Goal: Transaction & Acquisition: Download file/media

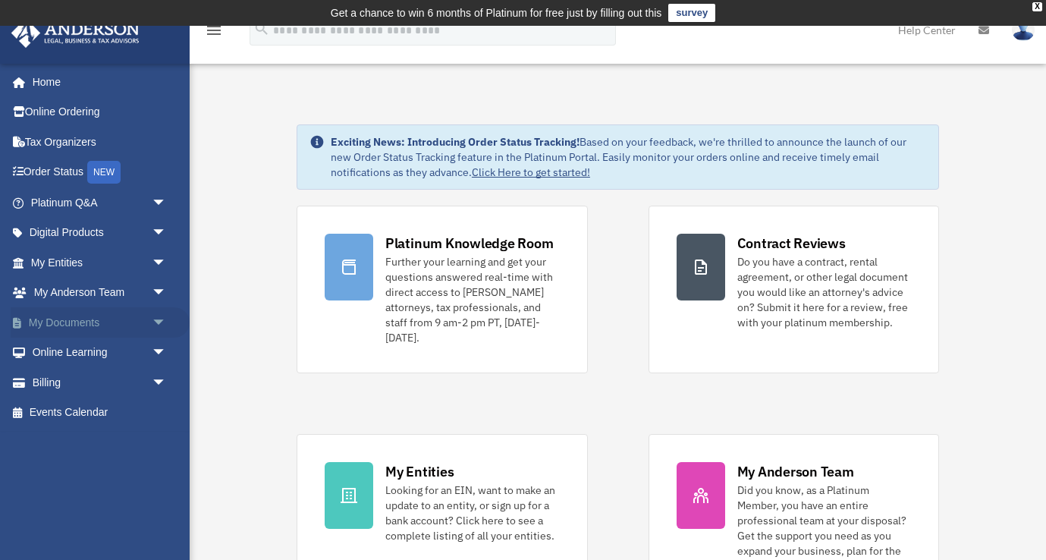
click at [52, 324] on link "My Documents arrow_drop_down" at bounding box center [100, 322] width 179 height 30
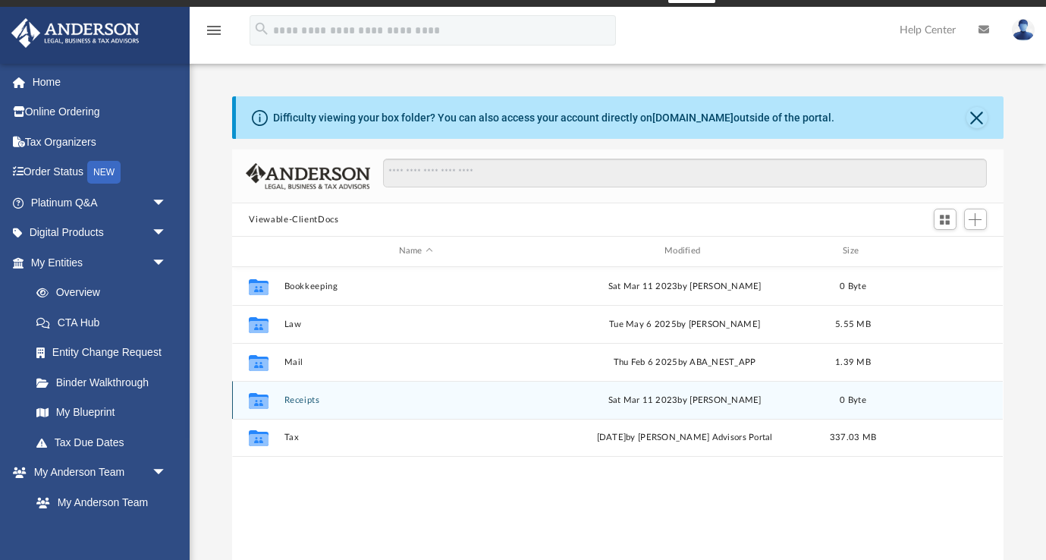
scroll to position [30, 0]
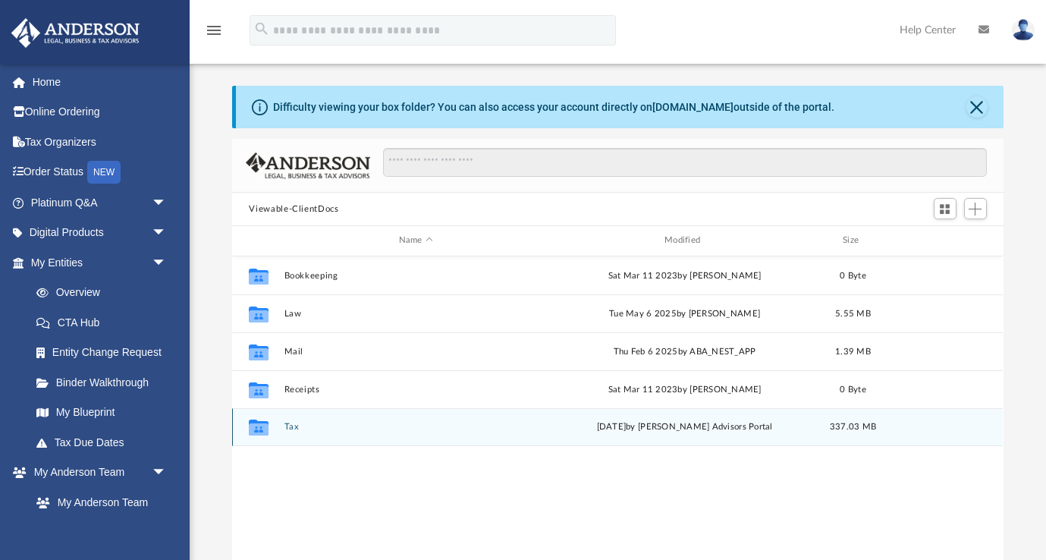
click at [294, 426] on button "Tax" at bounding box center [415, 427] width 262 height 10
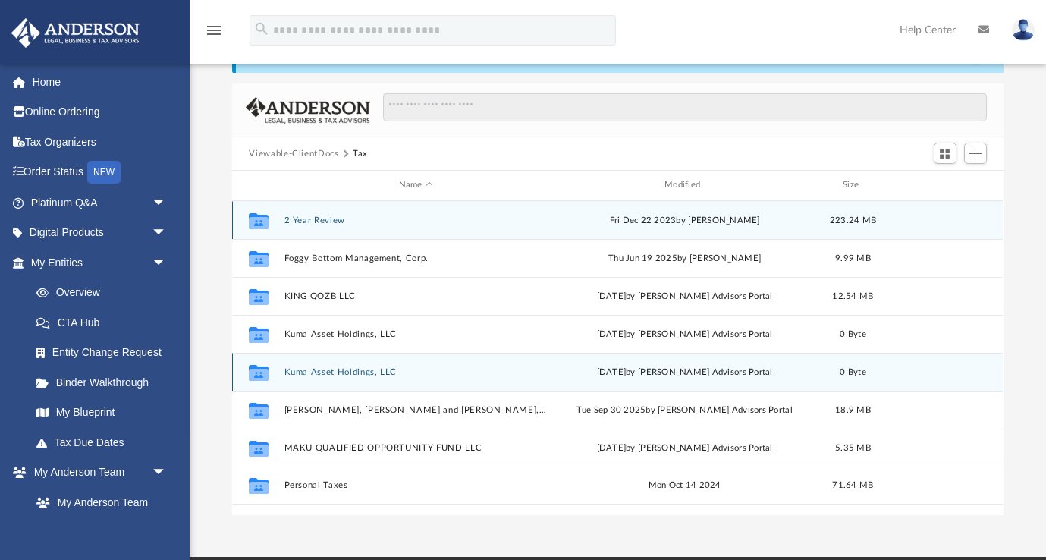
scroll to position [89, 0]
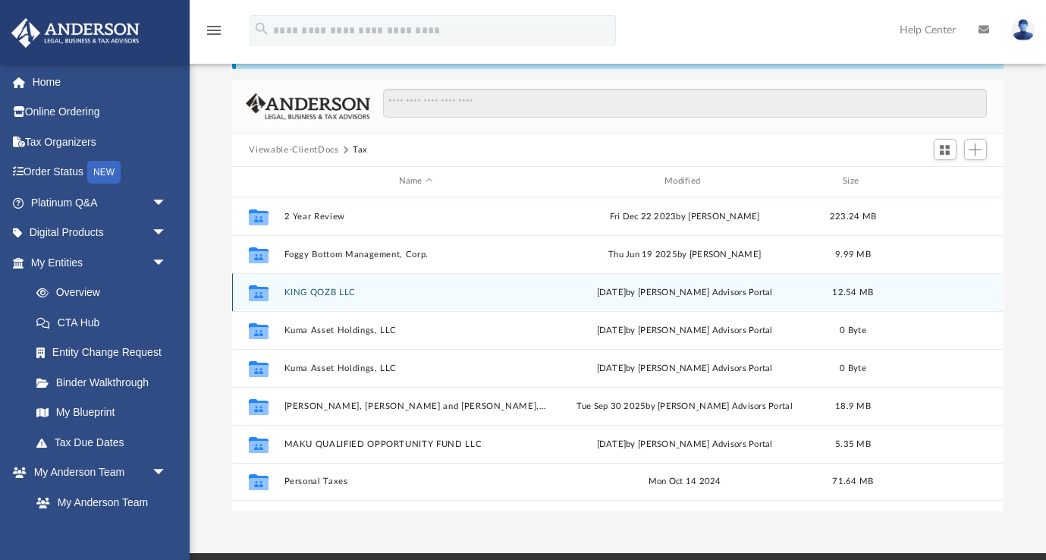
click at [326, 287] on button "KING QOZB LLC" at bounding box center [415, 292] width 262 height 10
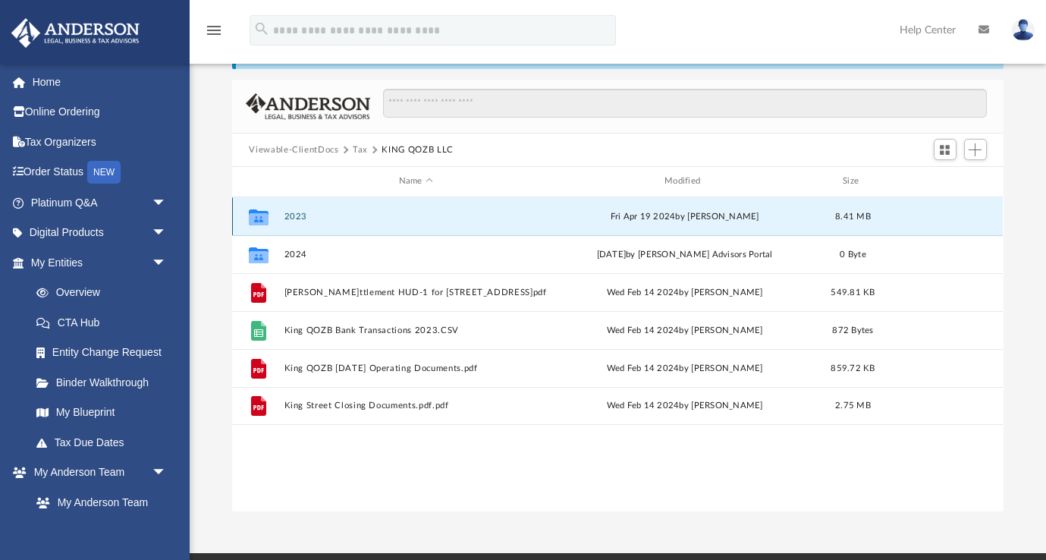
click at [296, 218] on button "2023" at bounding box center [415, 217] width 262 height 10
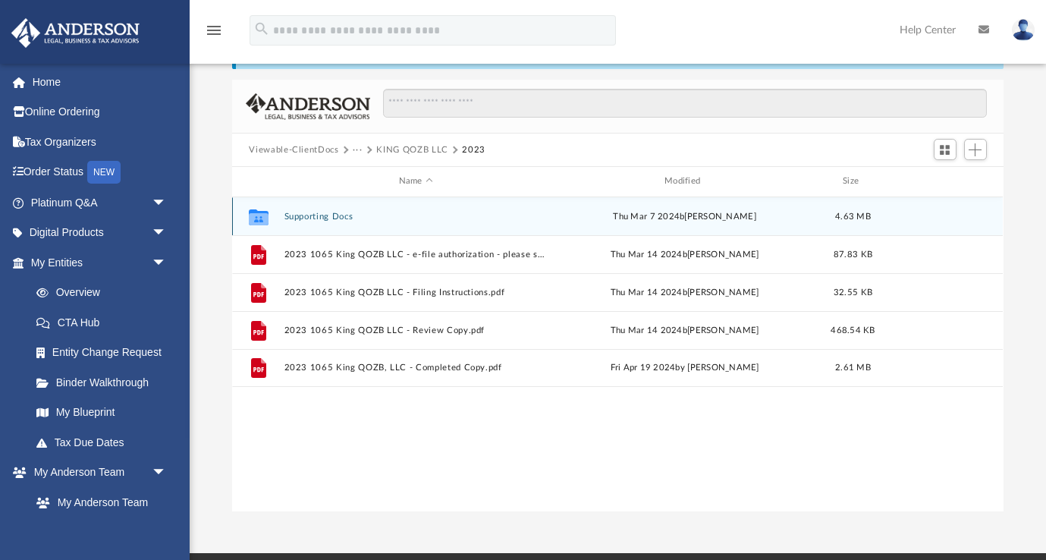
click at [258, 217] on icon "grid" at bounding box center [259, 218] width 20 height 12
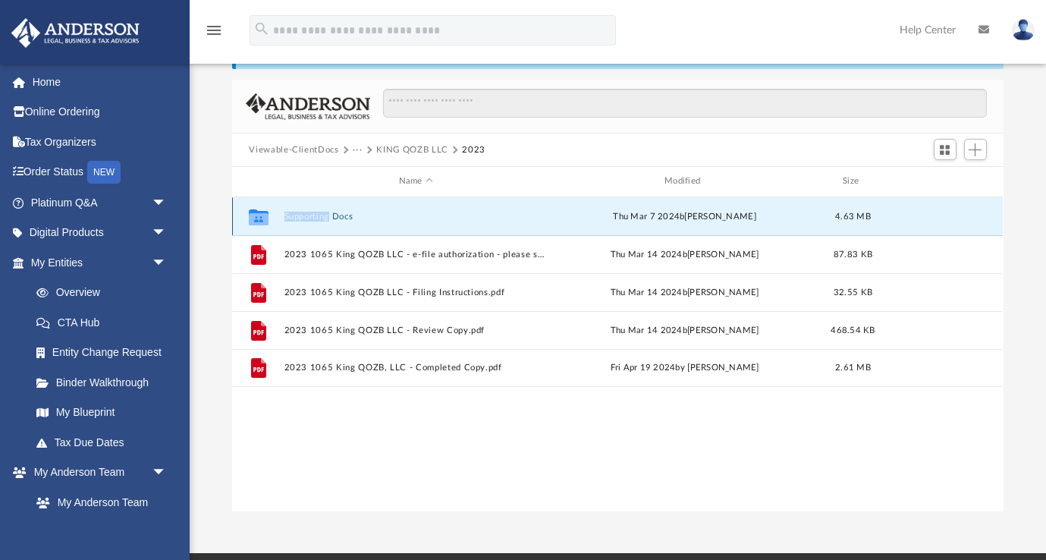
click at [258, 217] on icon "grid" at bounding box center [259, 218] width 20 height 12
click at [256, 217] on icon "grid" at bounding box center [259, 218] width 20 height 12
click at [378, 414] on div "[DATE]aborated Folder Supporting Docs Thu Mar 7 2024 by [PERSON_NAME] 4.63 MB F…" at bounding box center [617, 354] width 770 height 315
click at [256, 217] on icon "grid" at bounding box center [259, 218] width 20 height 12
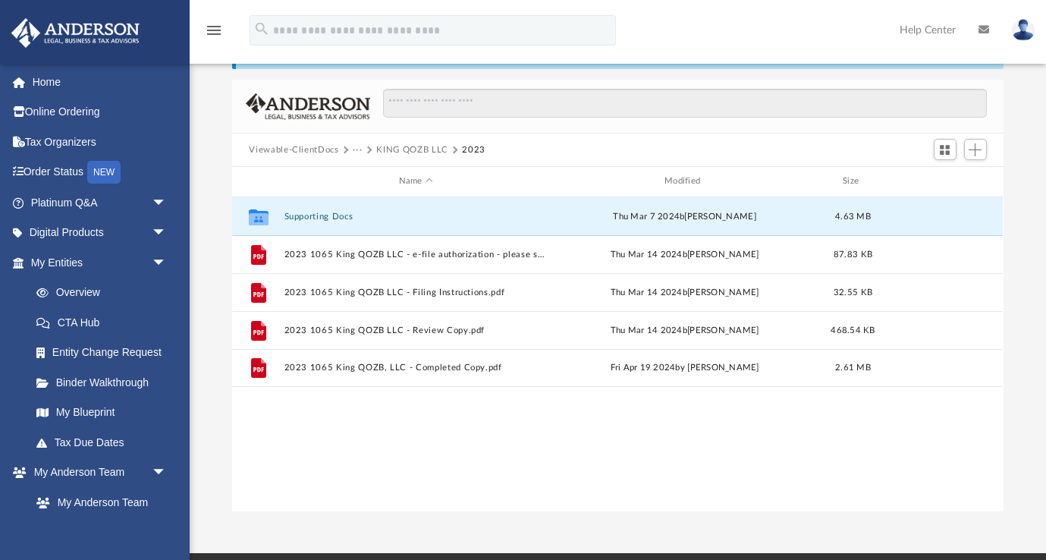
click at [394, 448] on div "[DATE]aborated Folder Supporting Docs Thu Mar 7 2024 by [PERSON_NAME] 4.63 MB F…" at bounding box center [617, 354] width 770 height 315
click at [886, 220] on div "Collaborated Folder Supporting Docs Thu Mar 7 2024 by [PERSON_NAME] 4.63 MB" at bounding box center [617, 216] width 770 height 38
click at [550, 212] on div "Collaborated Folder Supporting Docs Thu Mar 7 2024 by [PERSON_NAME] 4.63 MB" at bounding box center [617, 216] width 770 height 38
click at [419, 149] on button "KING QOZB LLC" at bounding box center [411, 150] width 71 height 14
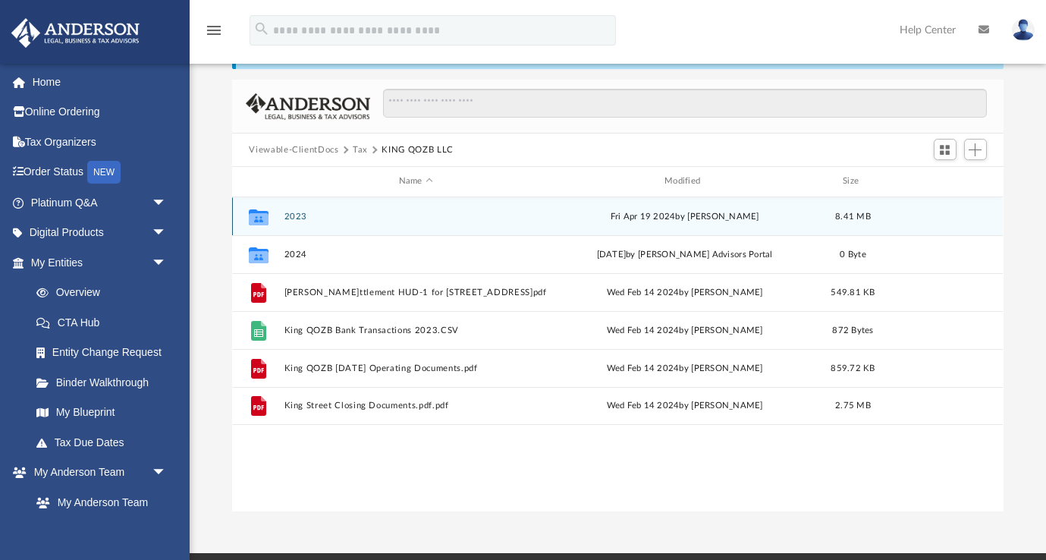
click at [259, 215] on icon "grid" at bounding box center [259, 218] width 20 height 12
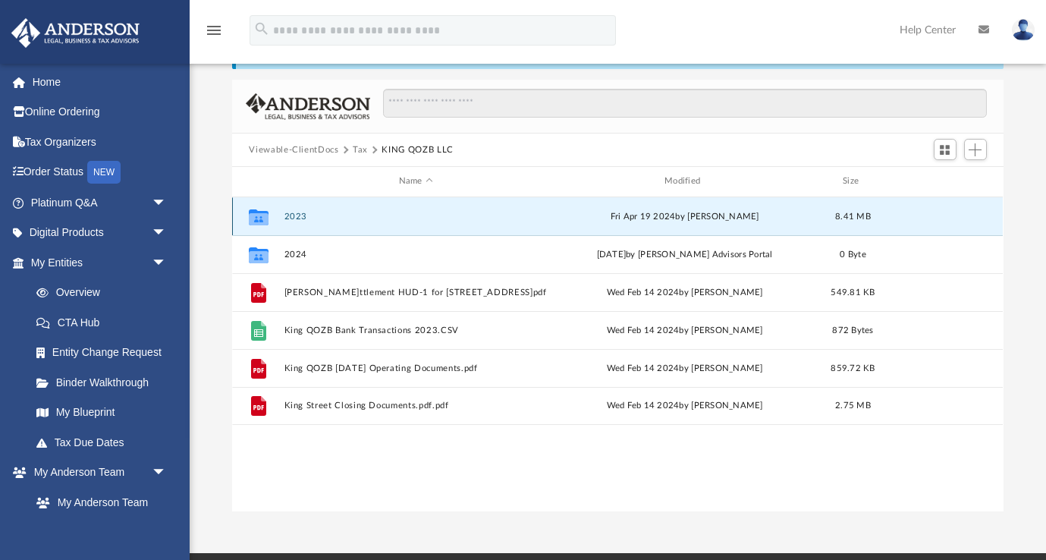
click at [240, 216] on div "Collaborated Folder" at bounding box center [259, 216] width 38 height 24
click at [392, 221] on div "Collaborated Folder 2023 Fri Apr 19 2024 by [PERSON_NAME] 8.41 MB" at bounding box center [617, 216] width 770 height 38
click at [389, 221] on div "Collaborated Folder 2023 Fri Apr 19 2024 by [PERSON_NAME] 8.41 MB" at bounding box center [617, 216] width 770 height 38
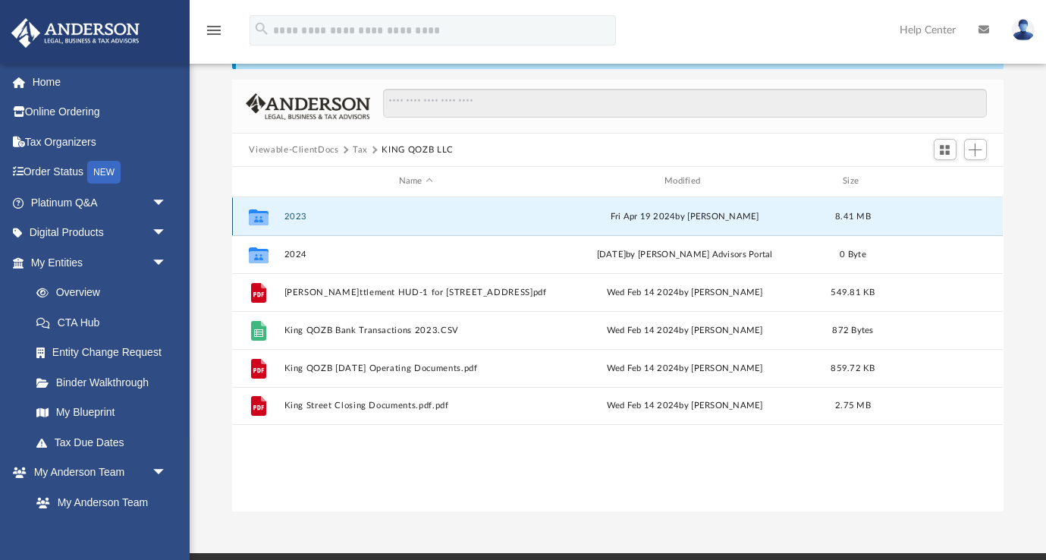
click at [447, 215] on button "2023" at bounding box center [415, 217] width 262 height 10
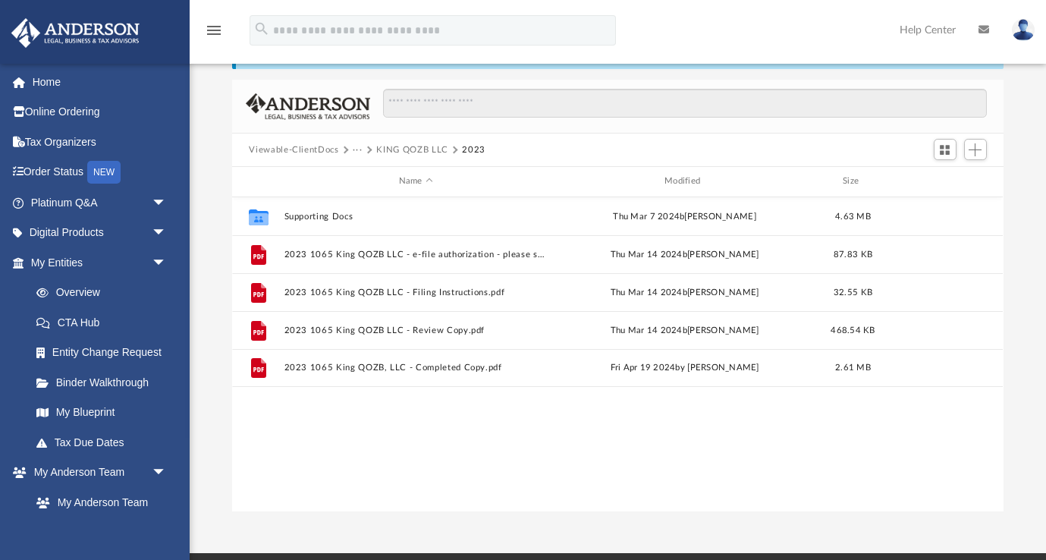
click at [517, 453] on div "[DATE]aborated Folder Supporting Docs Thu Mar 7 2024 by [PERSON_NAME] 4.63 MB F…" at bounding box center [617, 354] width 770 height 315
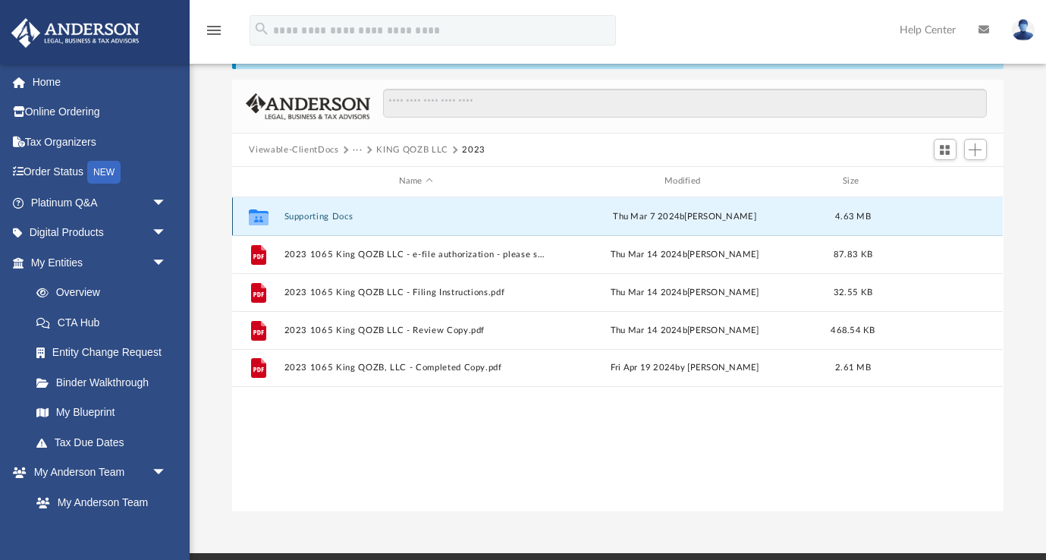
click at [480, 216] on button "Supporting Docs" at bounding box center [415, 217] width 262 height 10
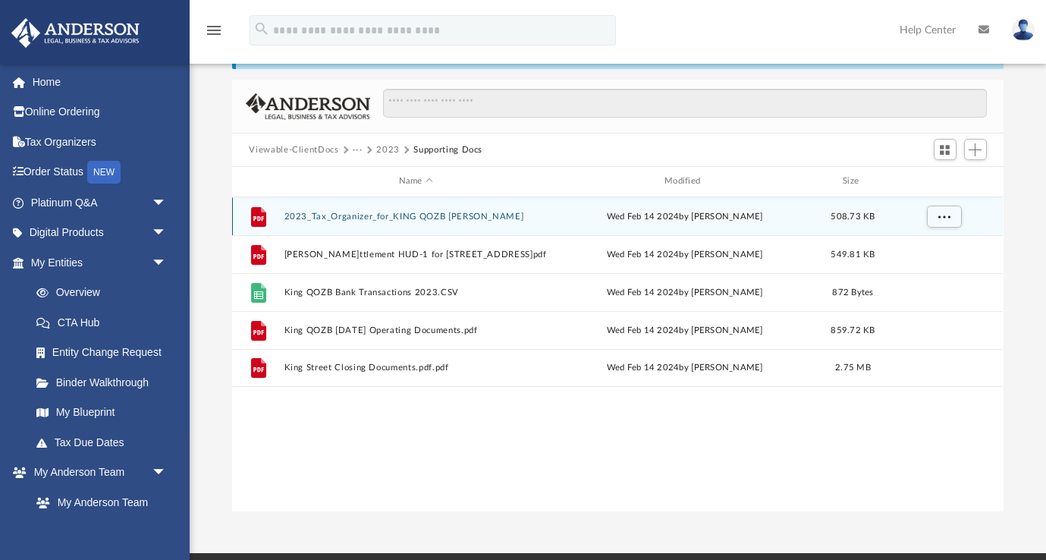
click at [330, 214] on button "2023_Tax_Organizer_for_KING QOZB [PERSON_NAME]" at bounding box center [415, 217] width 262 height 10
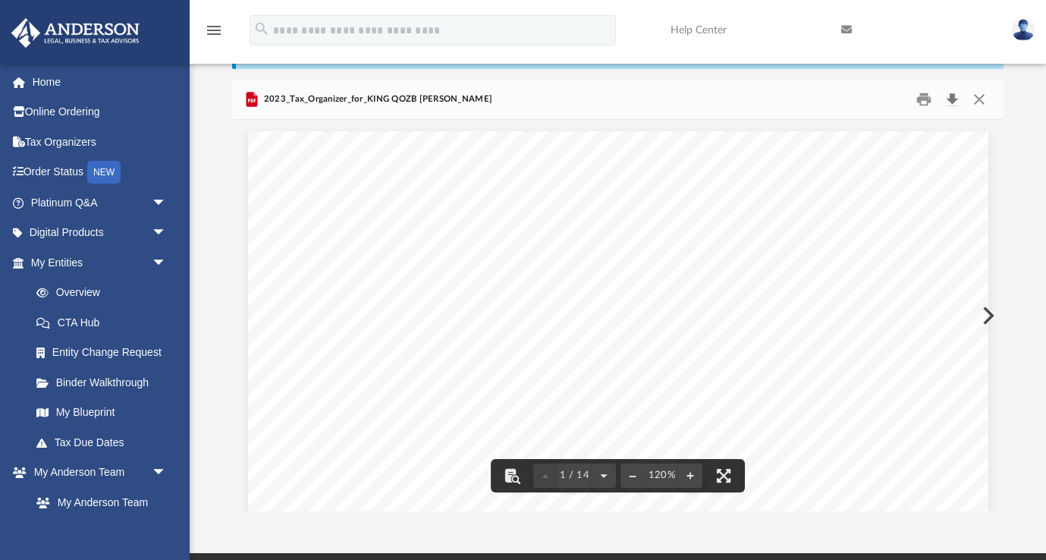
click at [955, 99] on button "Download" at bounding box center [952, 100] width 27 height 24
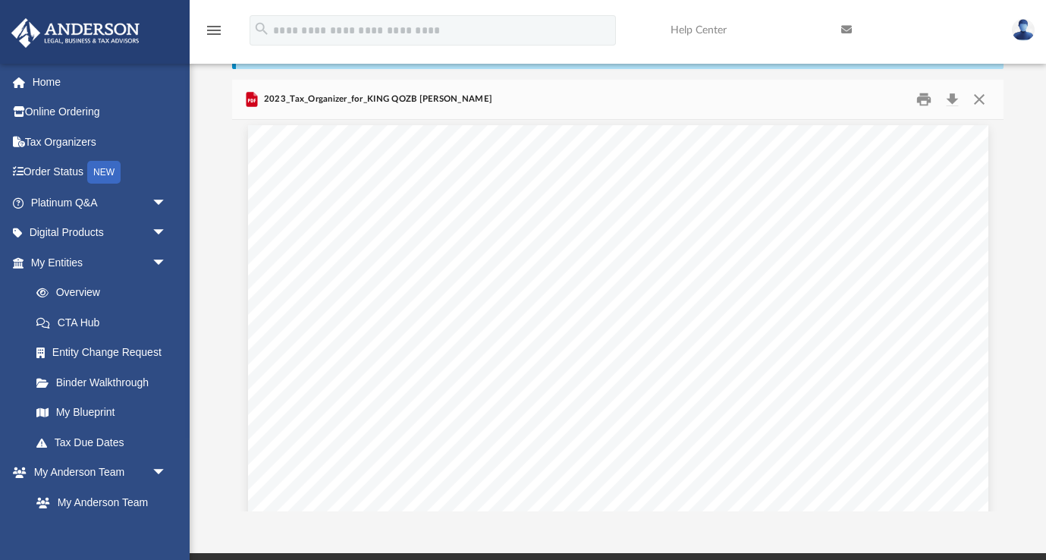
scroll to position [7835, 0]
click at [953, 100] on button "Download" at bounding box center [952, 100] width 27 height 24
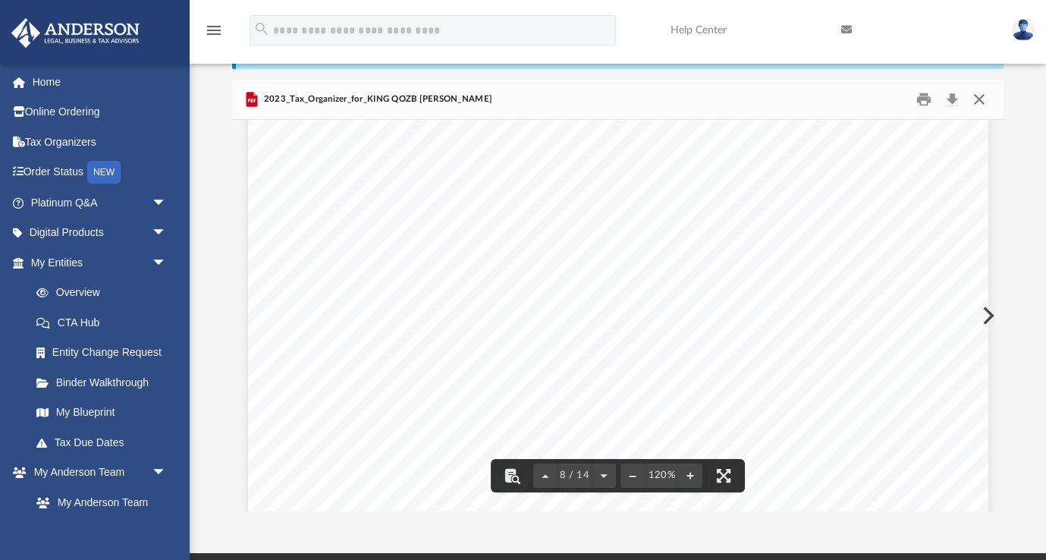
click at [977, 100] on button "Close" at bounding box center [978, 100] width 27 height 24
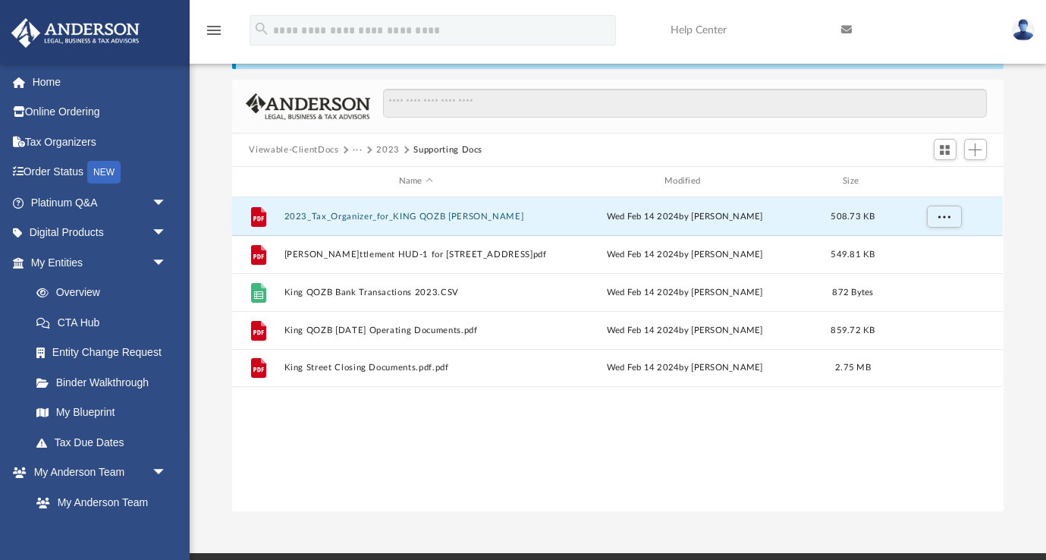
click at [387, 152] on button "2023" at bounding box center [388, 150] width 24 height 14
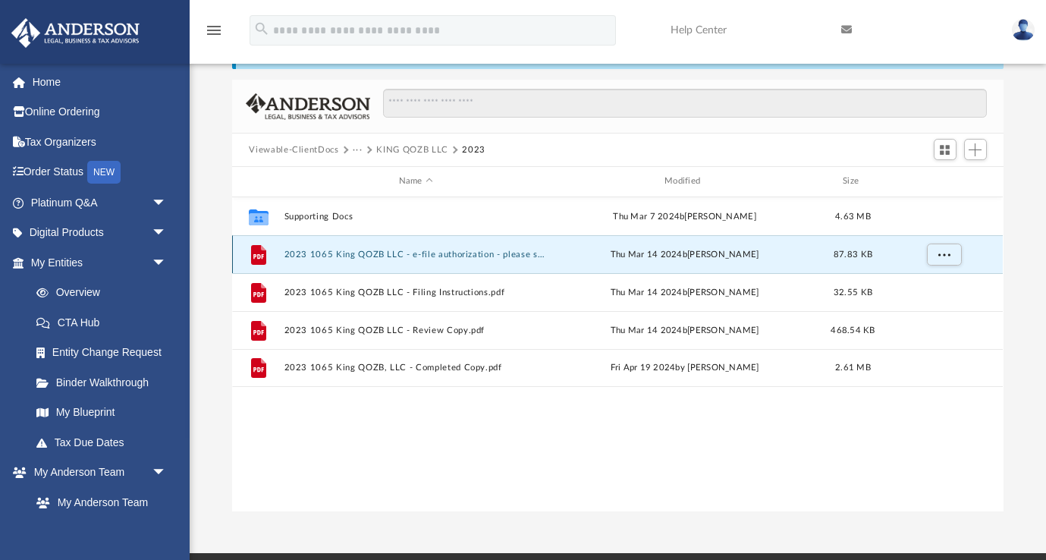
click at [354, 253] on button "2023 1065 King QOZB LLC - e-file authorization - please sign.pdf" at bounding box center [415, 254] width 262 height 10
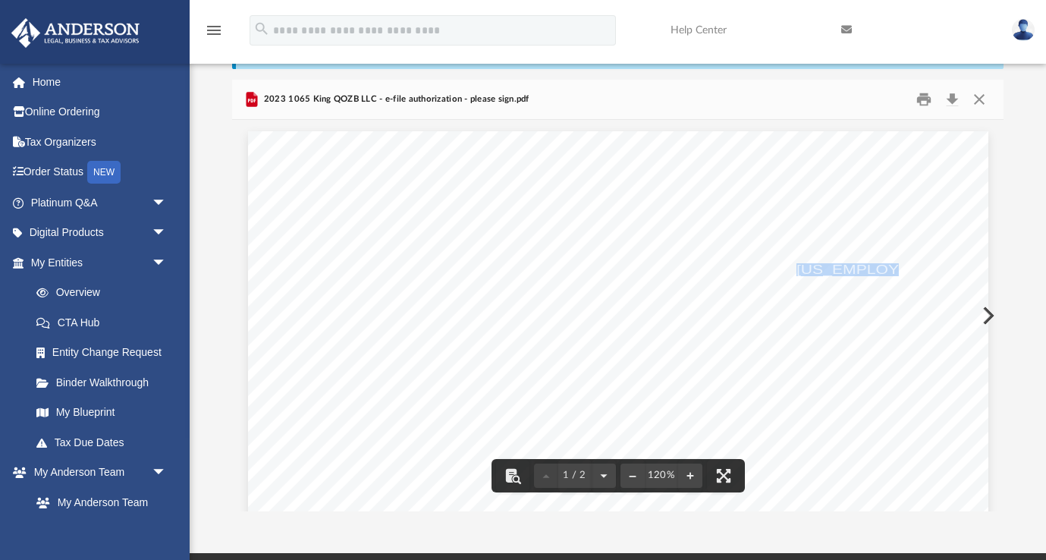
drag, startPoint x: 796, startPoint y: 271, endPoint x: 880, endPoint y: 268, distance: 83.5
click at [880, 268] on span "[US_EMPLOYER_IDENTIFICATION_NUMBER]" at bounding box center [967, 270] width 342 height 12
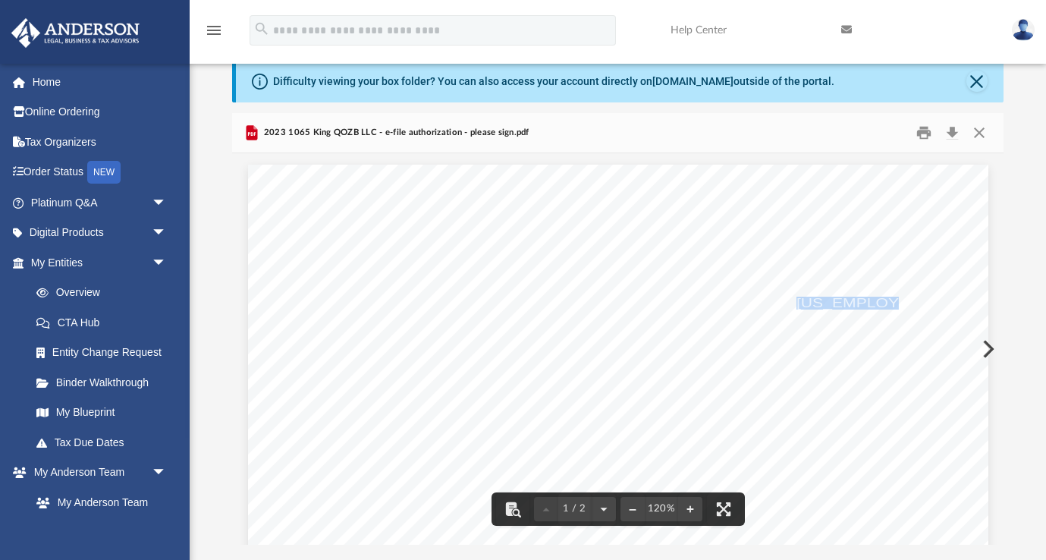
scroll to position [0, 0]
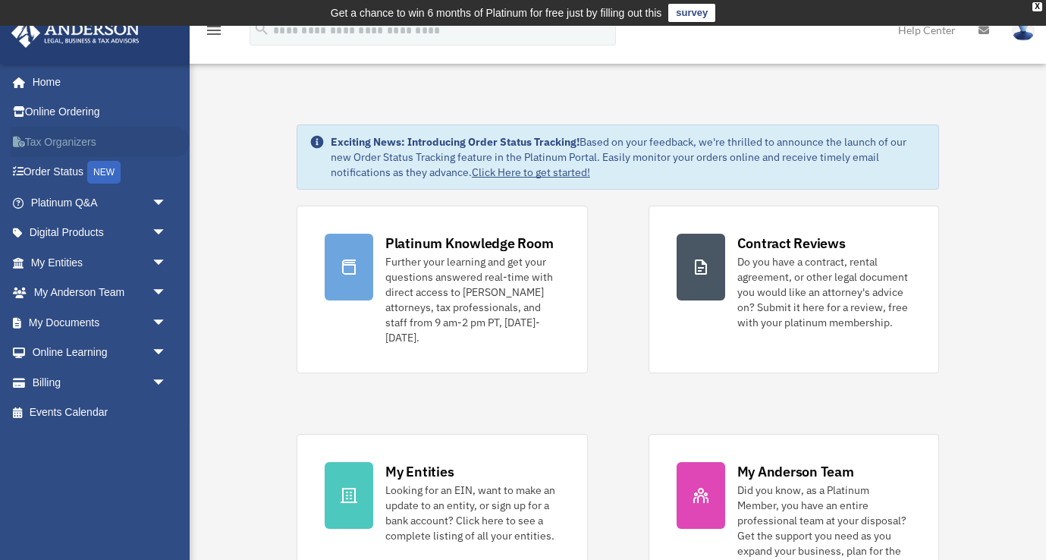
click at [57, 137] on link "Tax Organizers" at bounding box center [100, 142] width 179 height 30
